Goal: Task Accomplishment & Management: Use online tool/utility

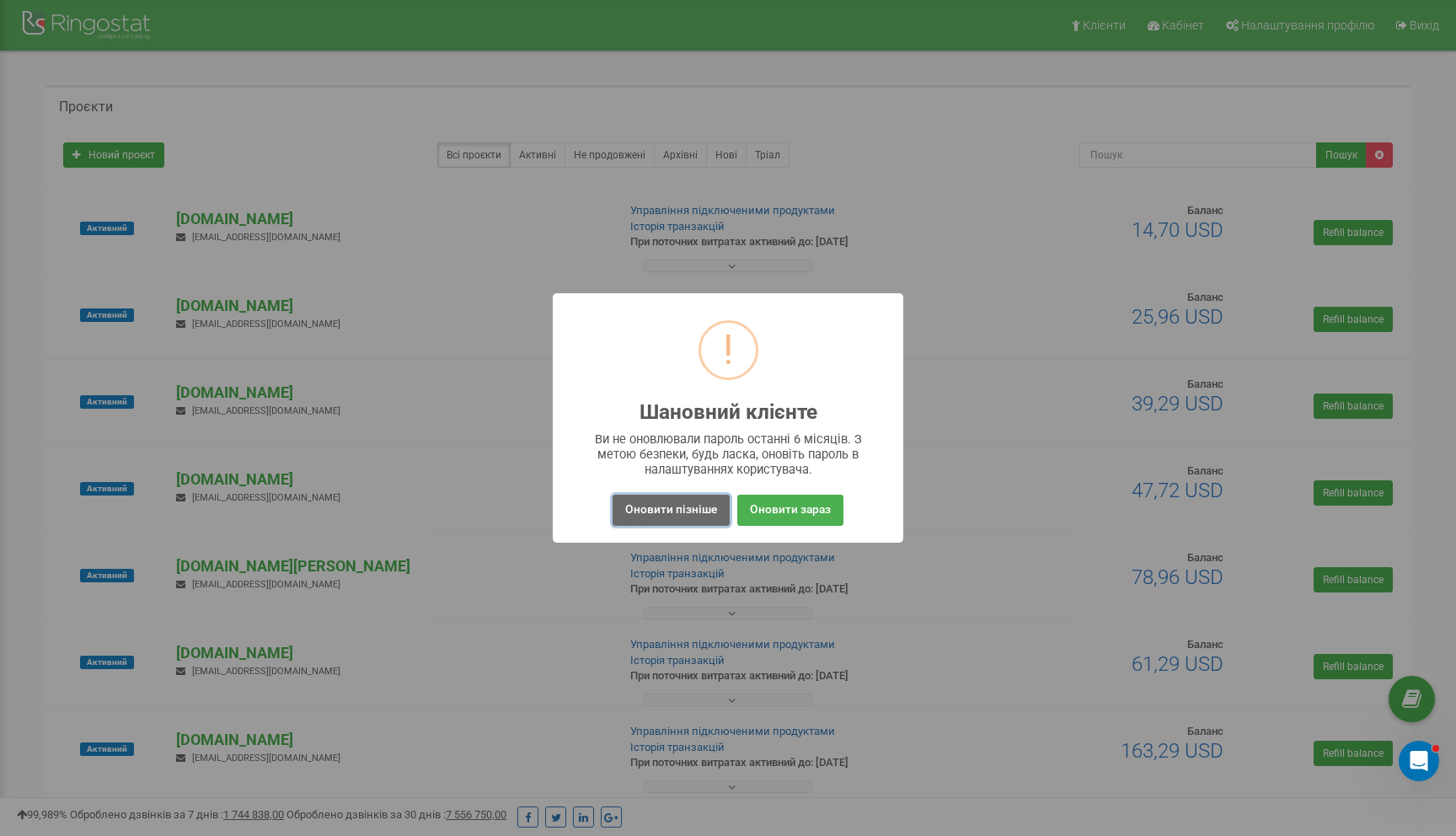
click at [697, 509] on button "Оновити пізніше" at bounding box center [671, 510] width 118 height 31
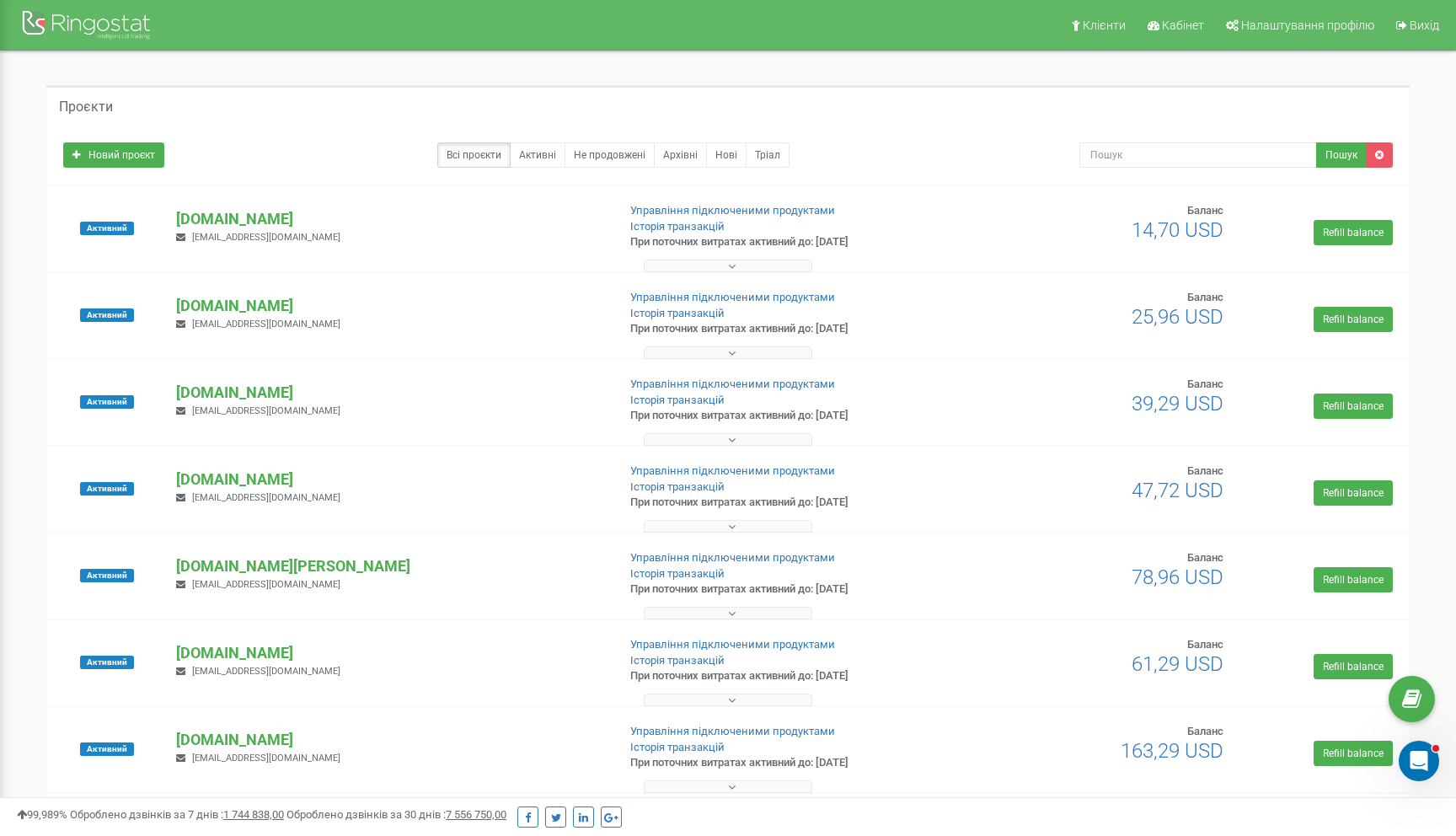
drag, startPoint x: 58, startPoint y: 107, endPoint x: 123, endPoint y: 109, distance: 65.0
click at [122, 107] on div "Проєкти" at bounding box center [728, 105] width 1363 height 41
click at [123, 109] on div "Проєкти" at bounding box center [728, 105] width 1363 height 41
click at [97, 104] on h5 "Проєкти" at bounding box center [86, 107] width 54 height 15
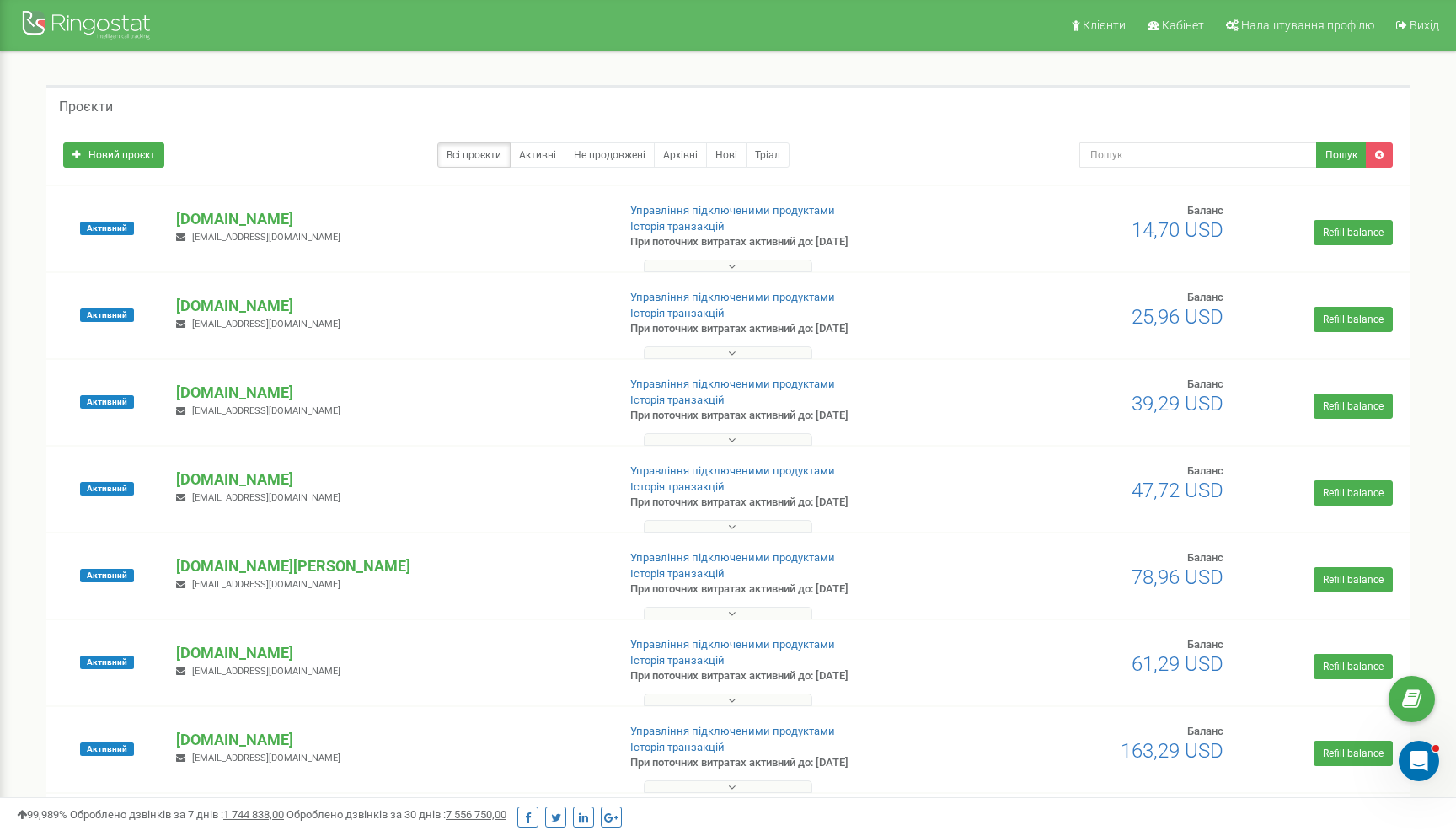
click at [192, 104] on div "Проєкти" at bounding box center [728, 105] width 1363 height 41
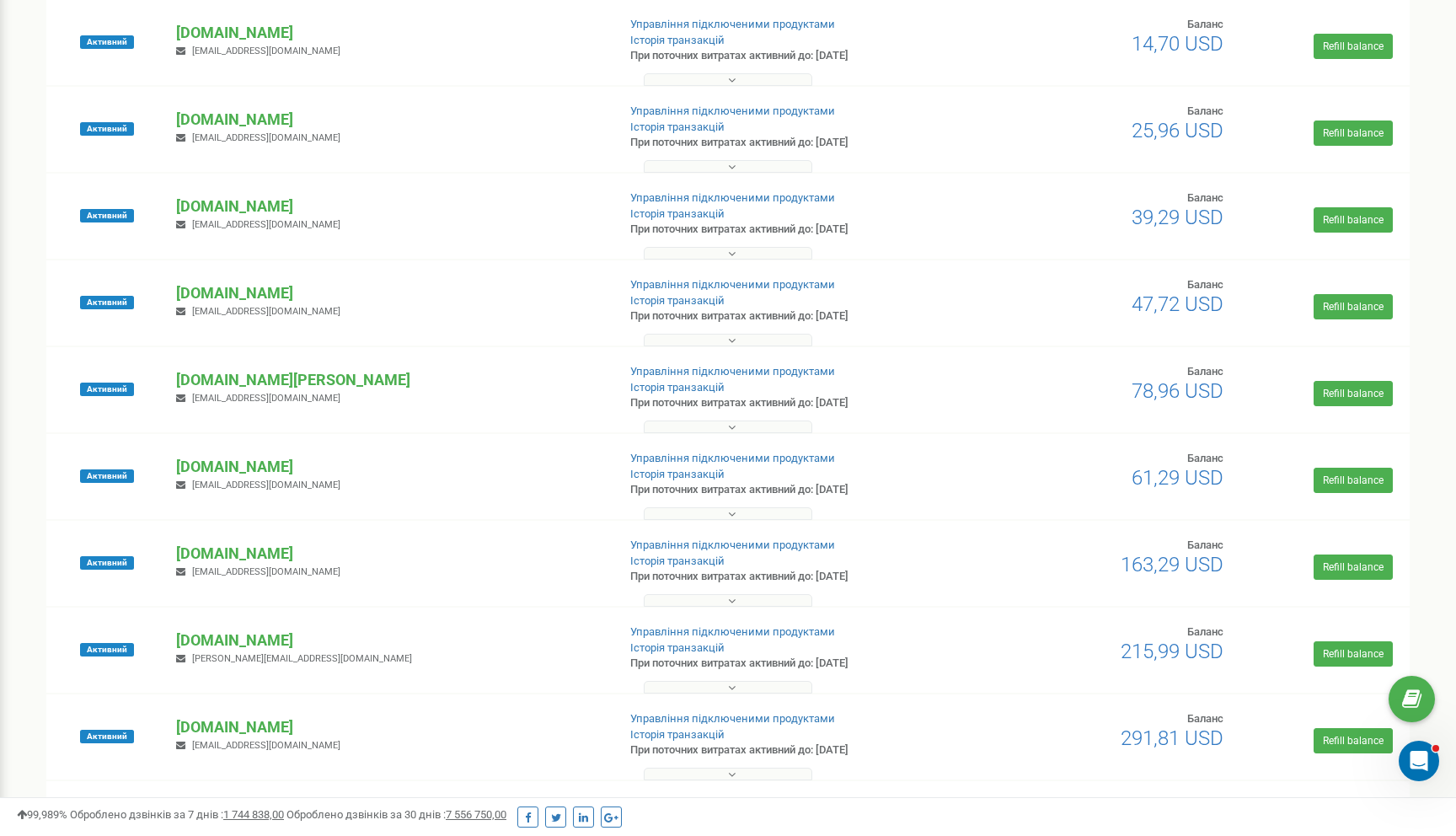
scroll to position [203, 0]
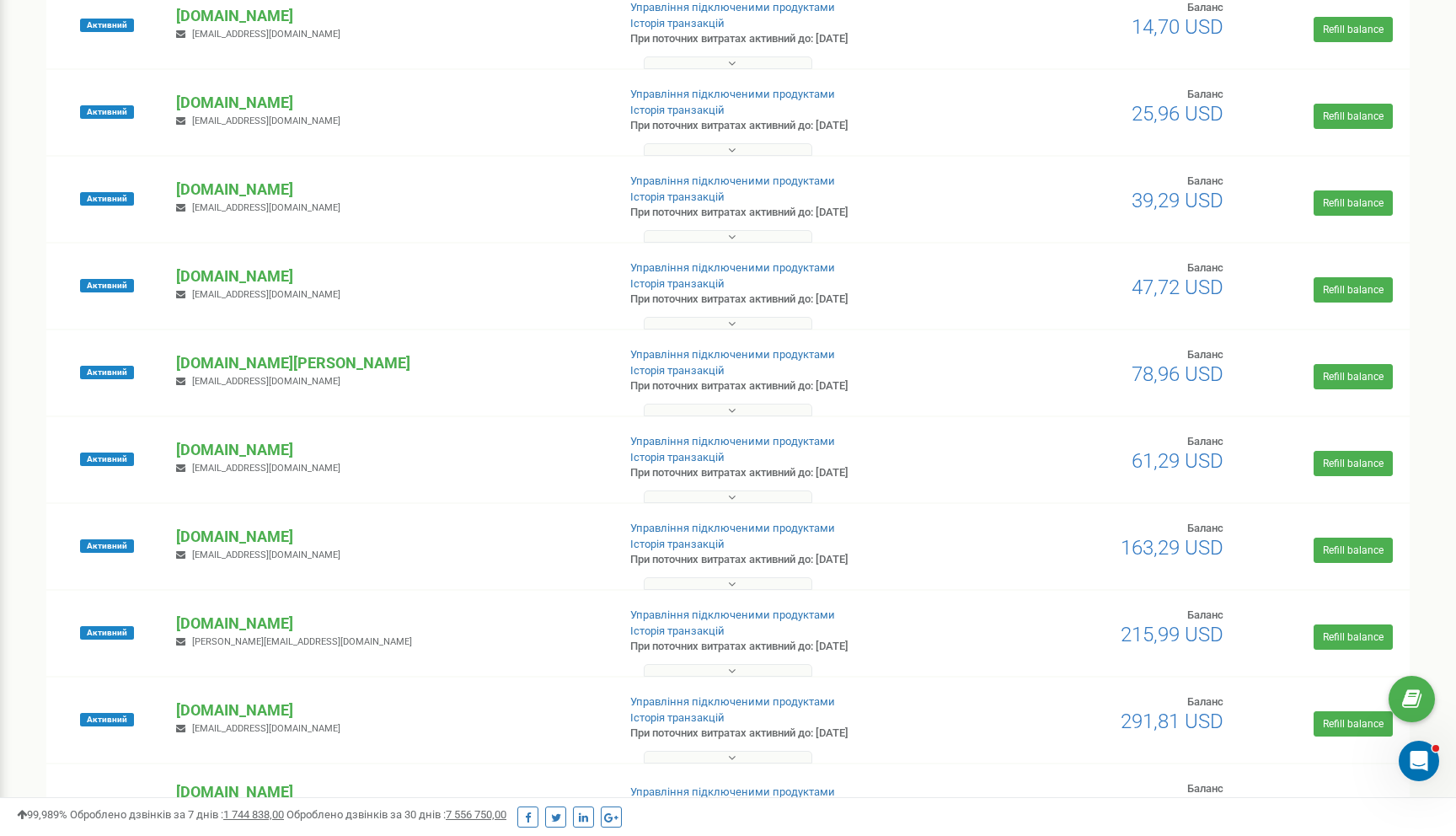
click at [235, 115] on div "[DOMAIN_NAME] [EMAIL_ADDRESS][DOMAIN_NAME]" at bounding box center [388, 110] width 451 height 37
click at [235, 110] on p "[DOMAIN_NAME]" at bounding box center [389, 103] width 426 height 22
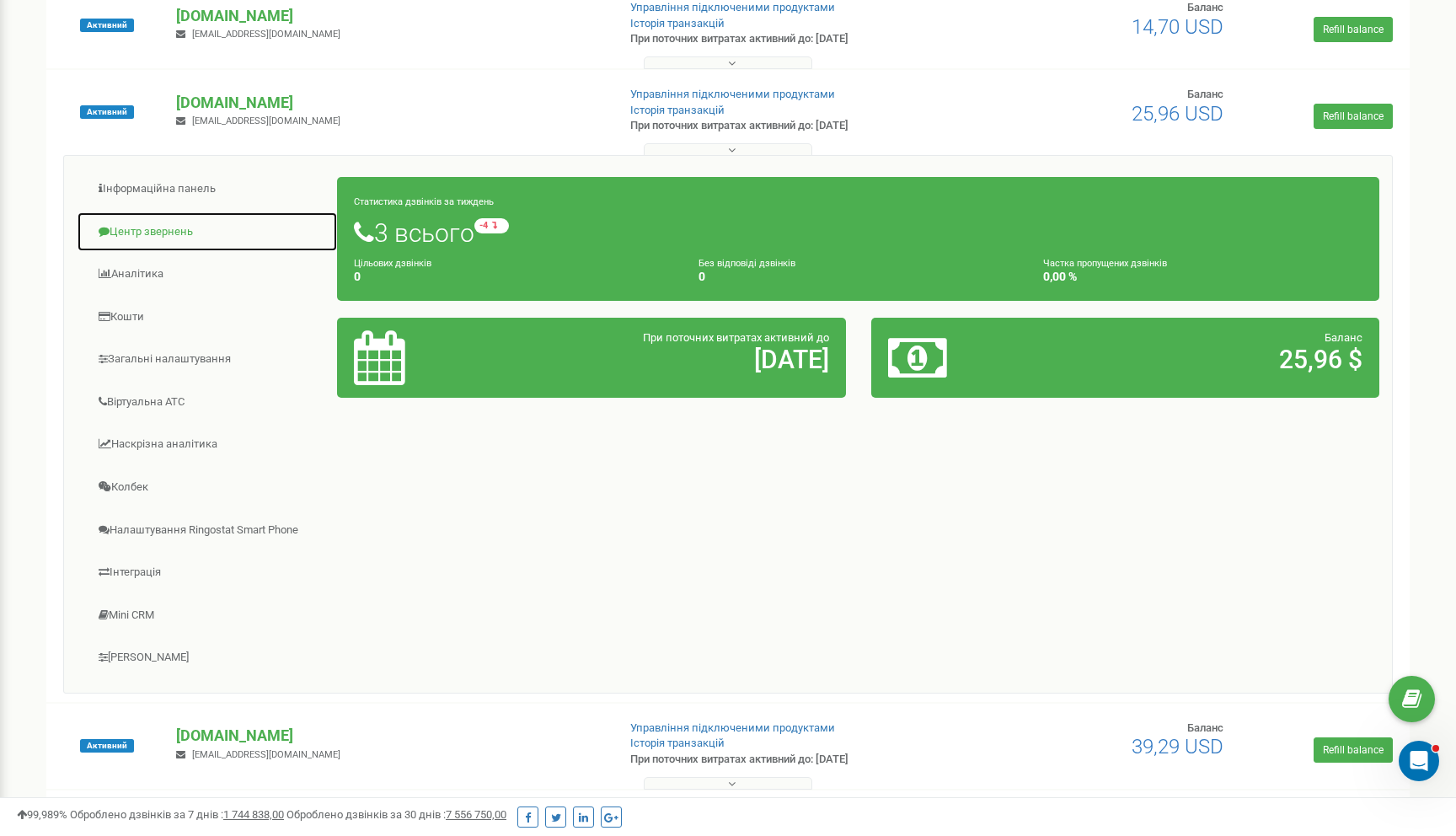
click at [168, 238] on link "Центр звернень" at bounding box center [207, 231] width 261 height 41
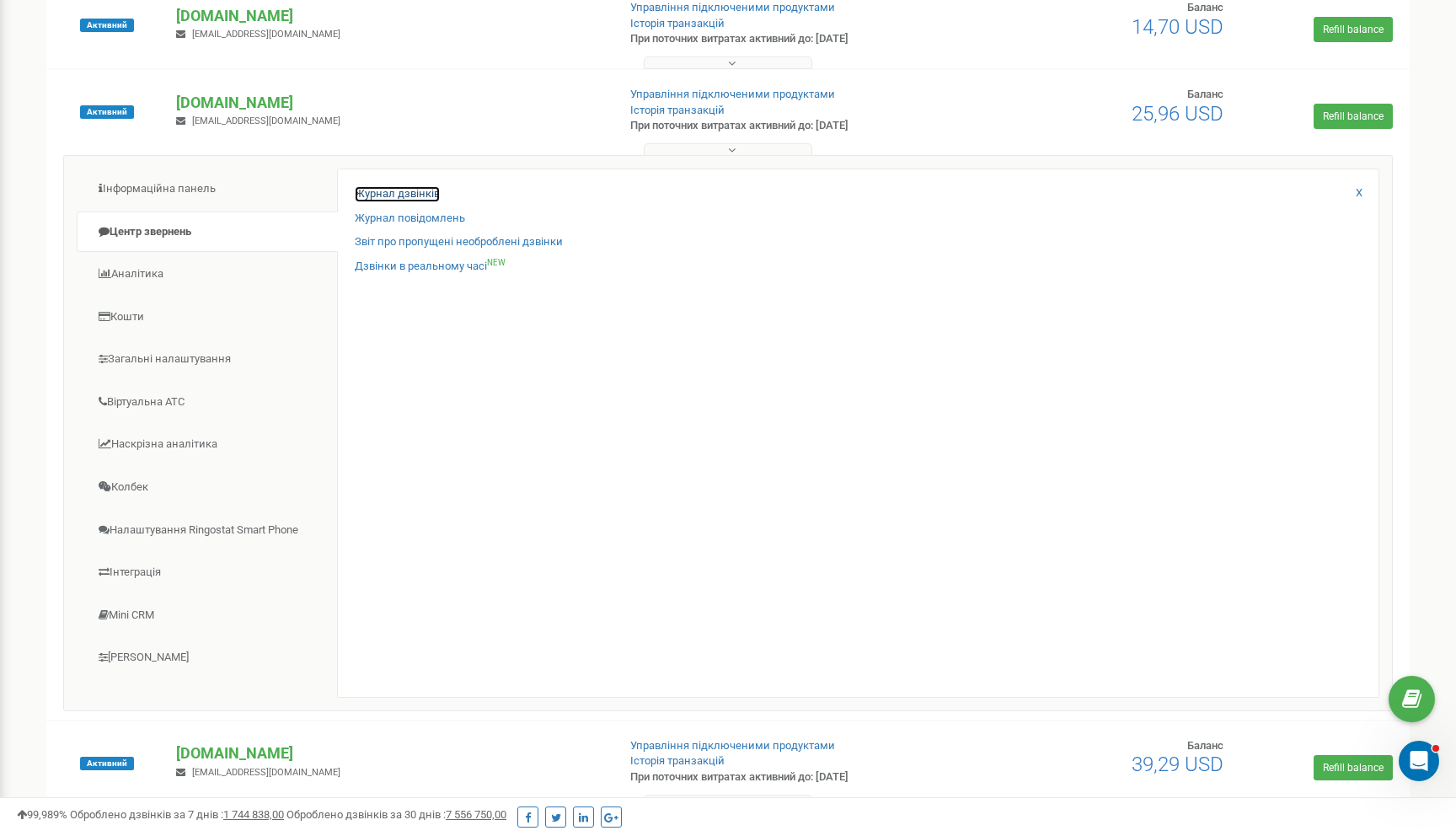
click at [401, 197] on link "Журнал дзвінків" at bounding box center [396, 194] width 85 height 16
